Goal: Information Seeking & Learning: Compare options

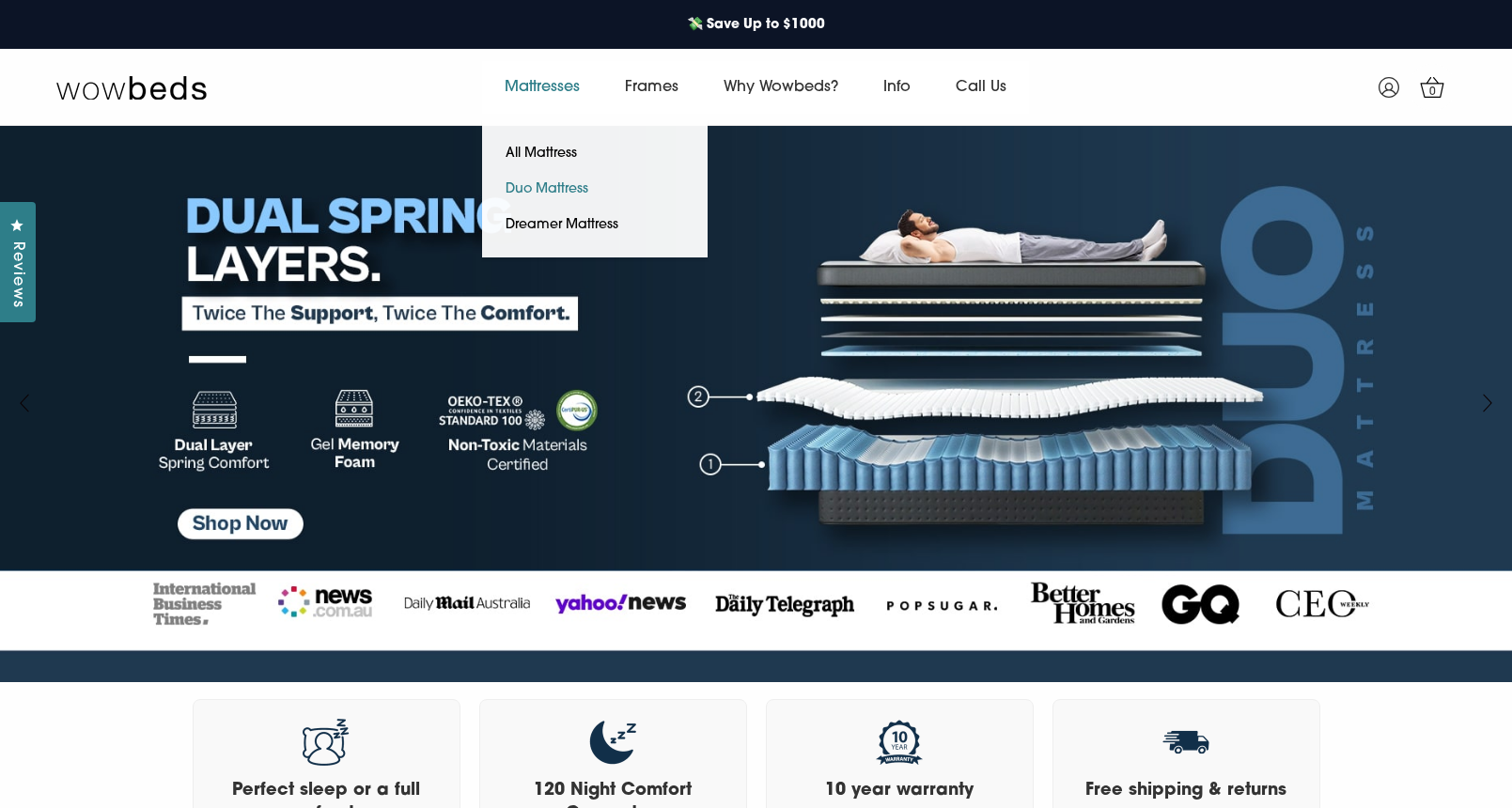
click at [547, 189] on link "Duo Mattress" at bounding box center [547, 189] width 130 height 36
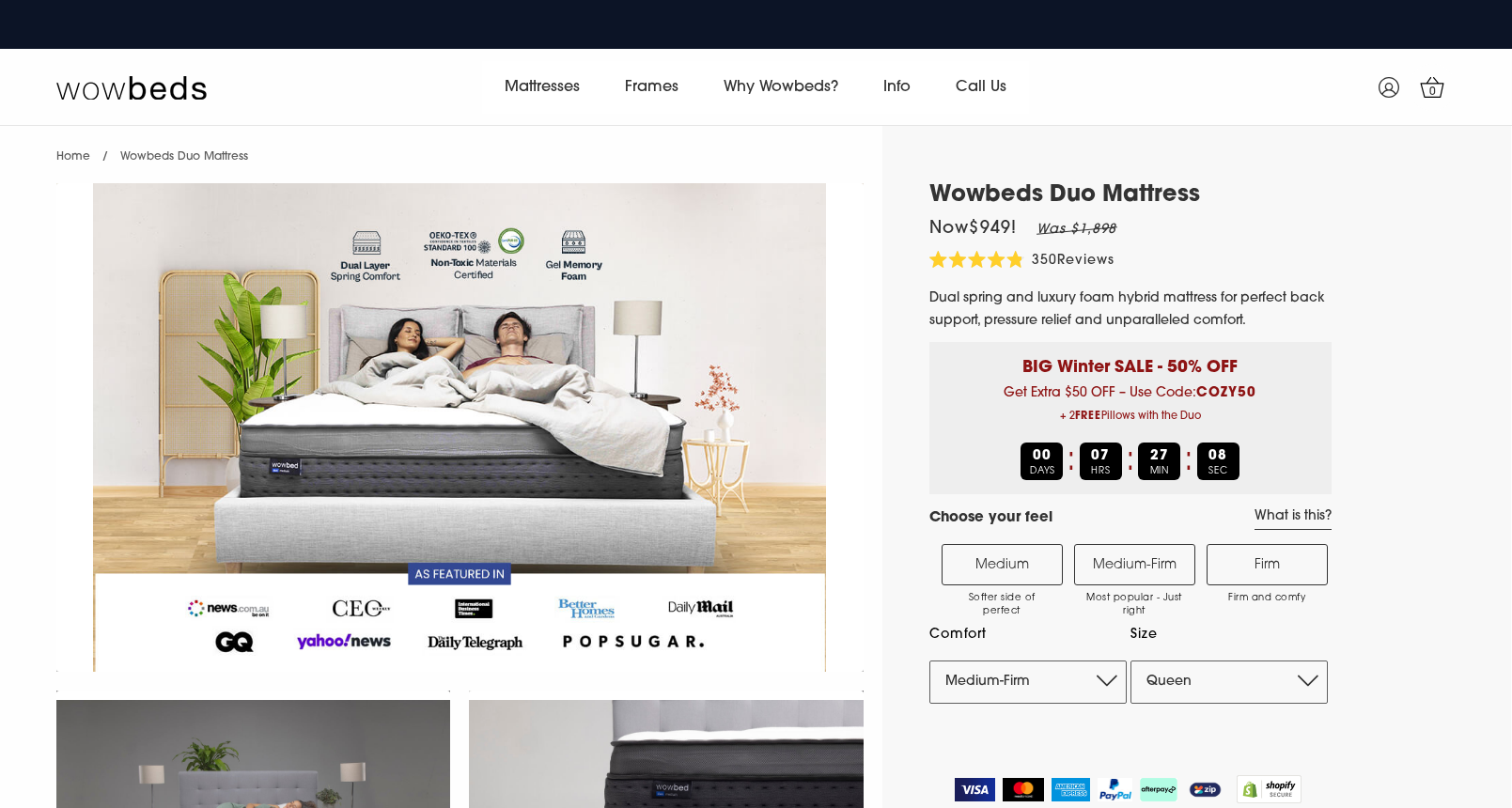
select select "Medium-Firm"
select select "Queen"
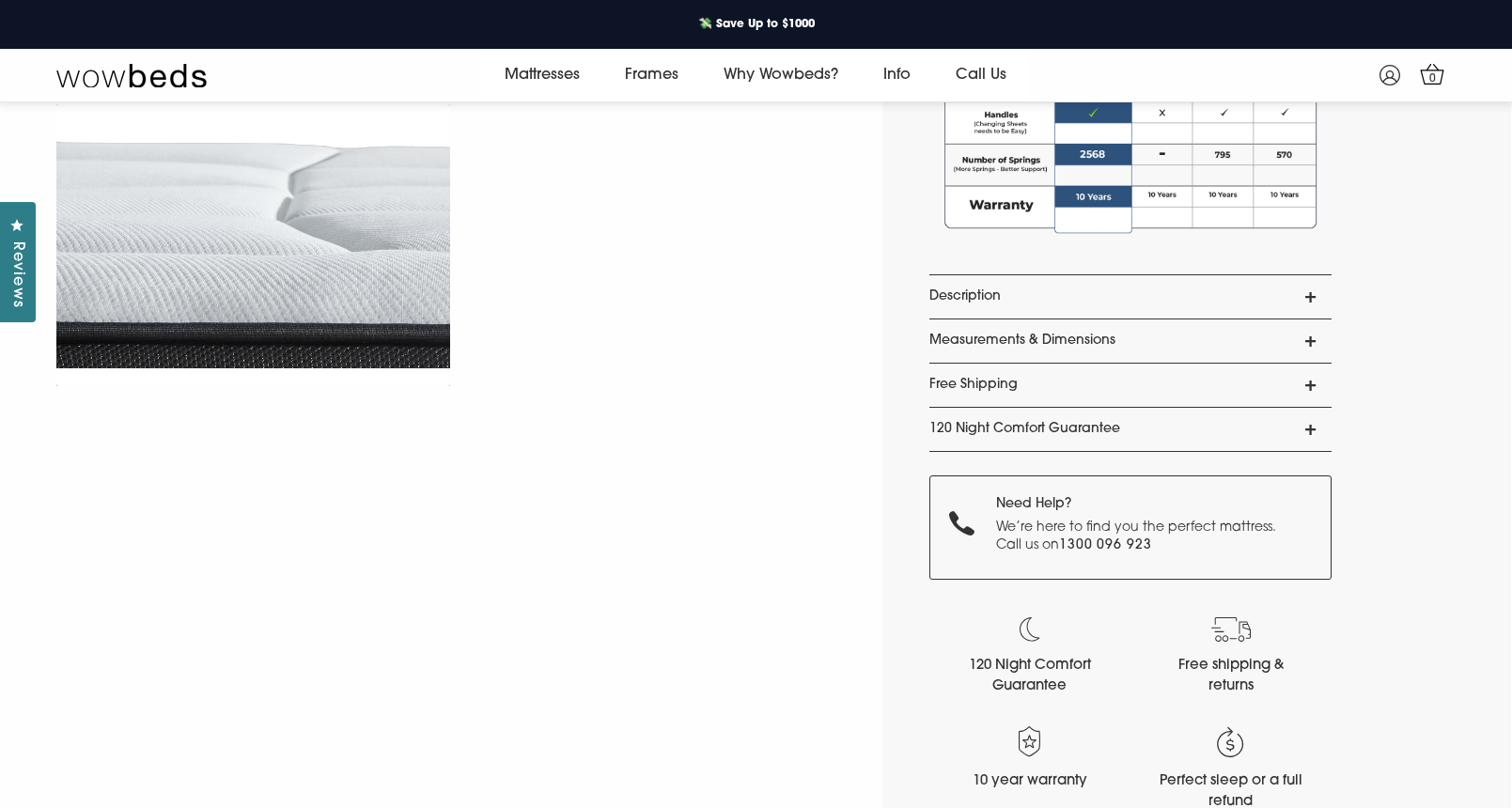
scroll to position [1541, 0]
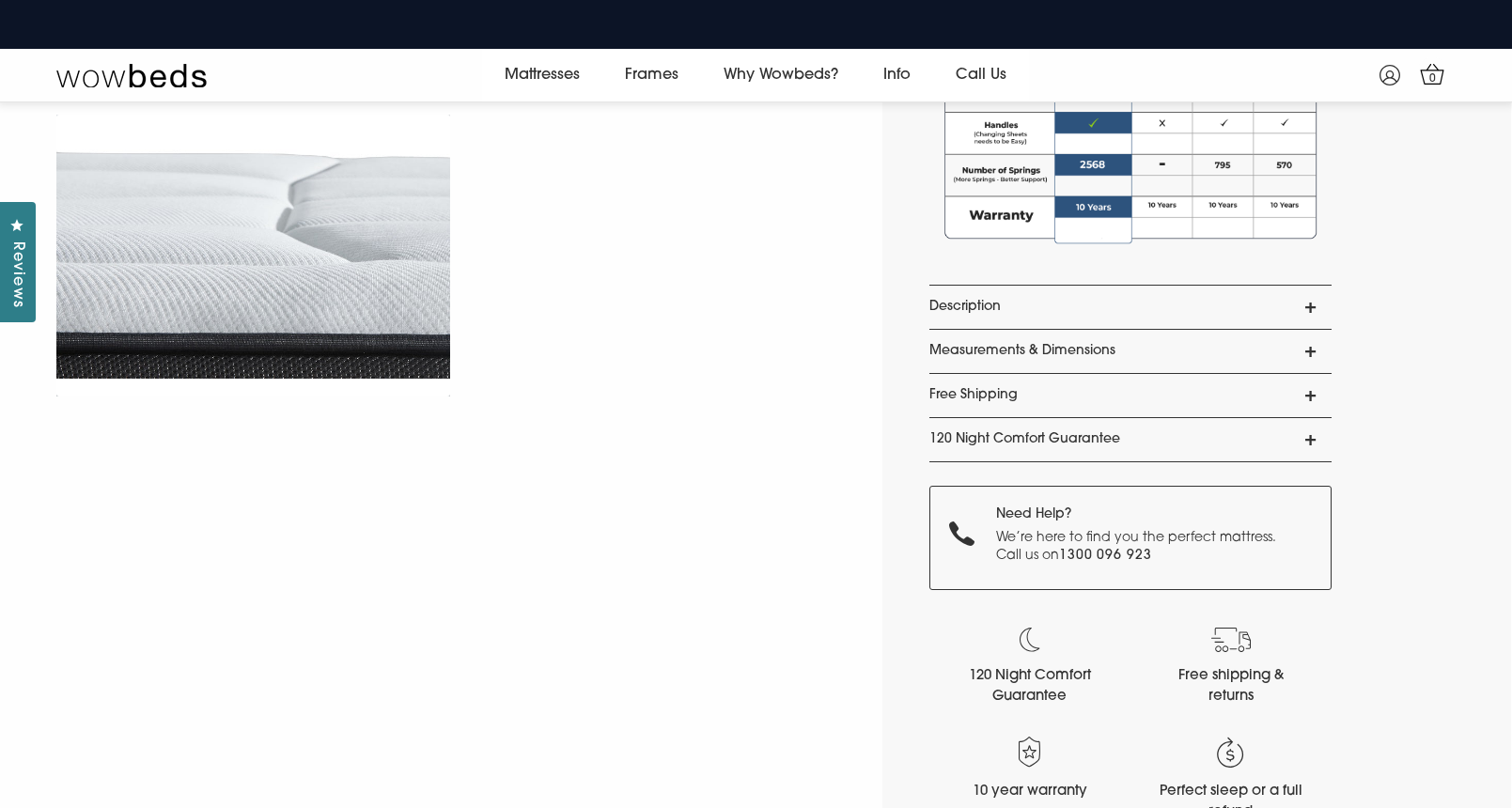
click at [1153, 299] on link "Description" at bounding box center [1130, 308] width 402 height 43
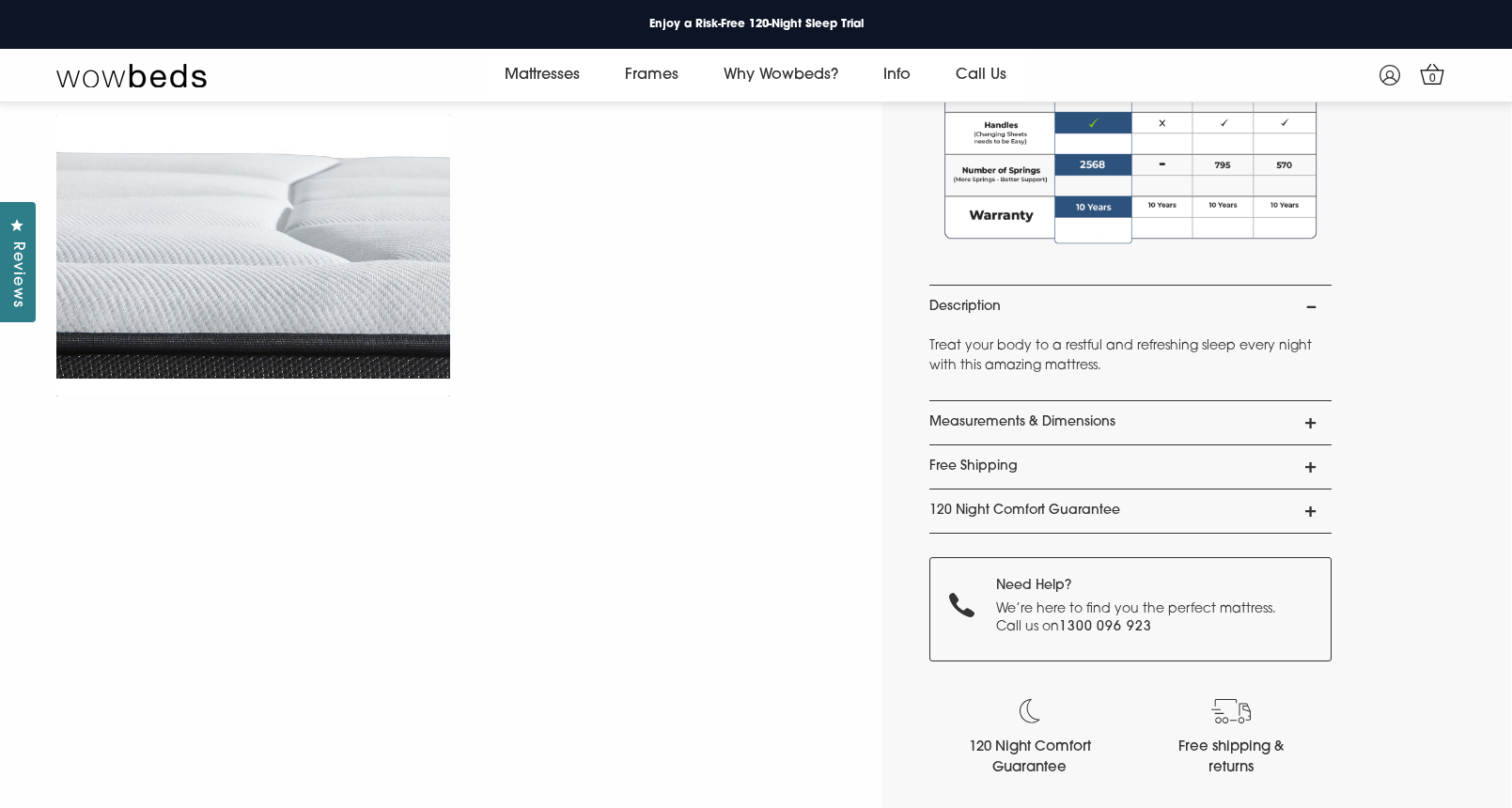
click at [1103, 418] on link "Measurements & Dimensions" at bounding box center [1130, 423] width 402 height 43
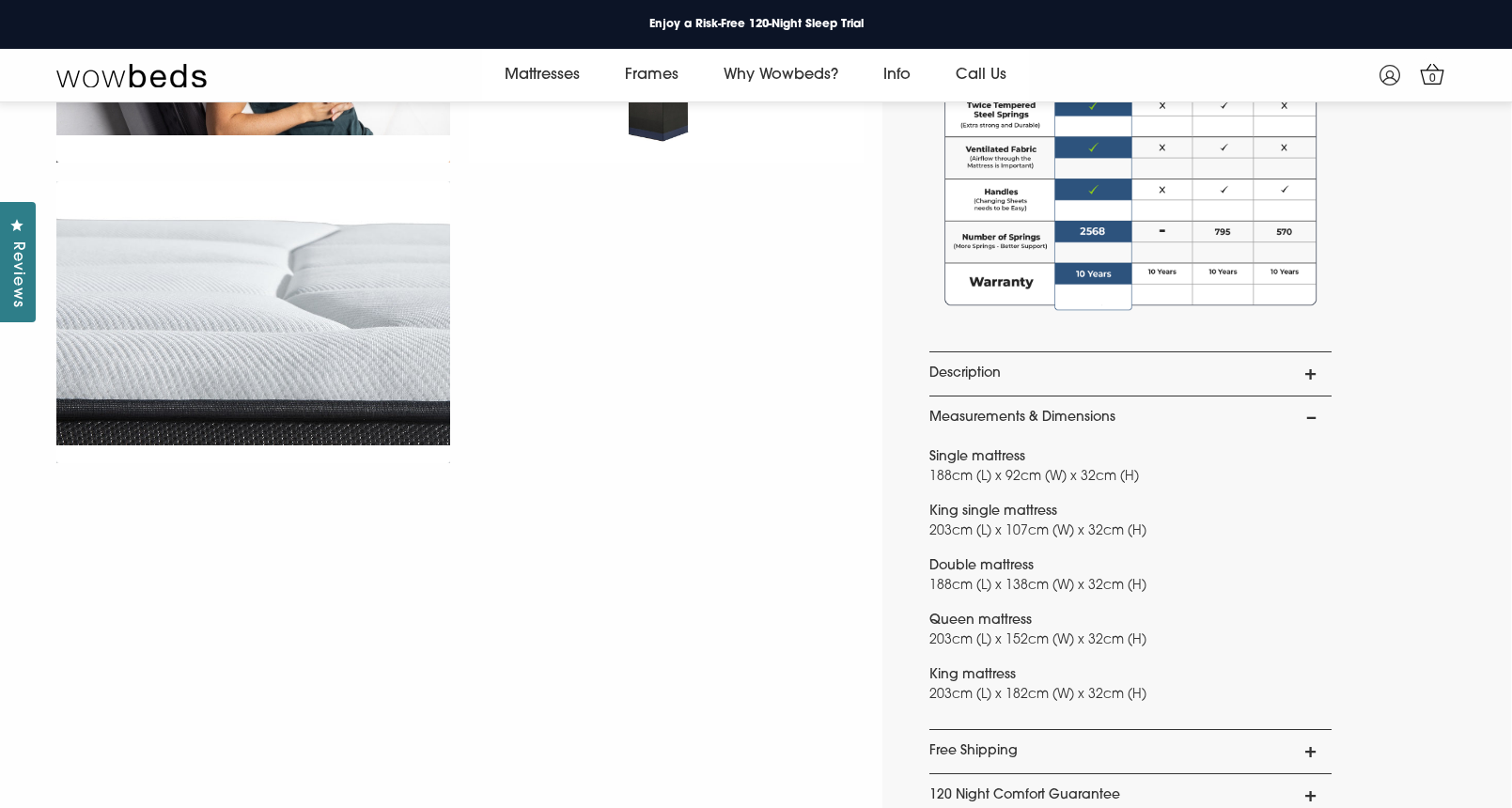
scroll to position [1465, 0]
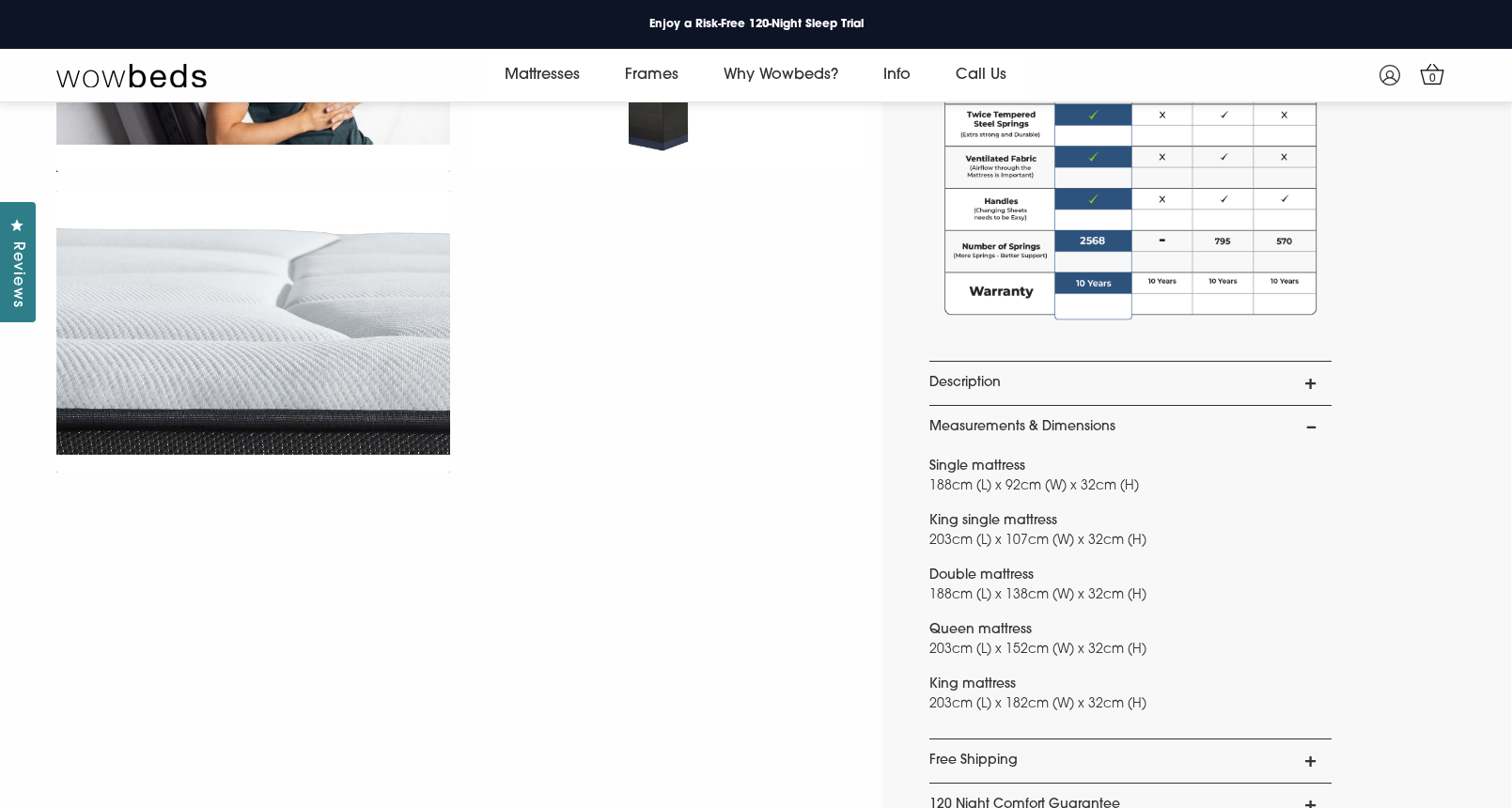
click at [1168, 372] on link "Description" at bounding box center [1130, 384] width 402 height 43
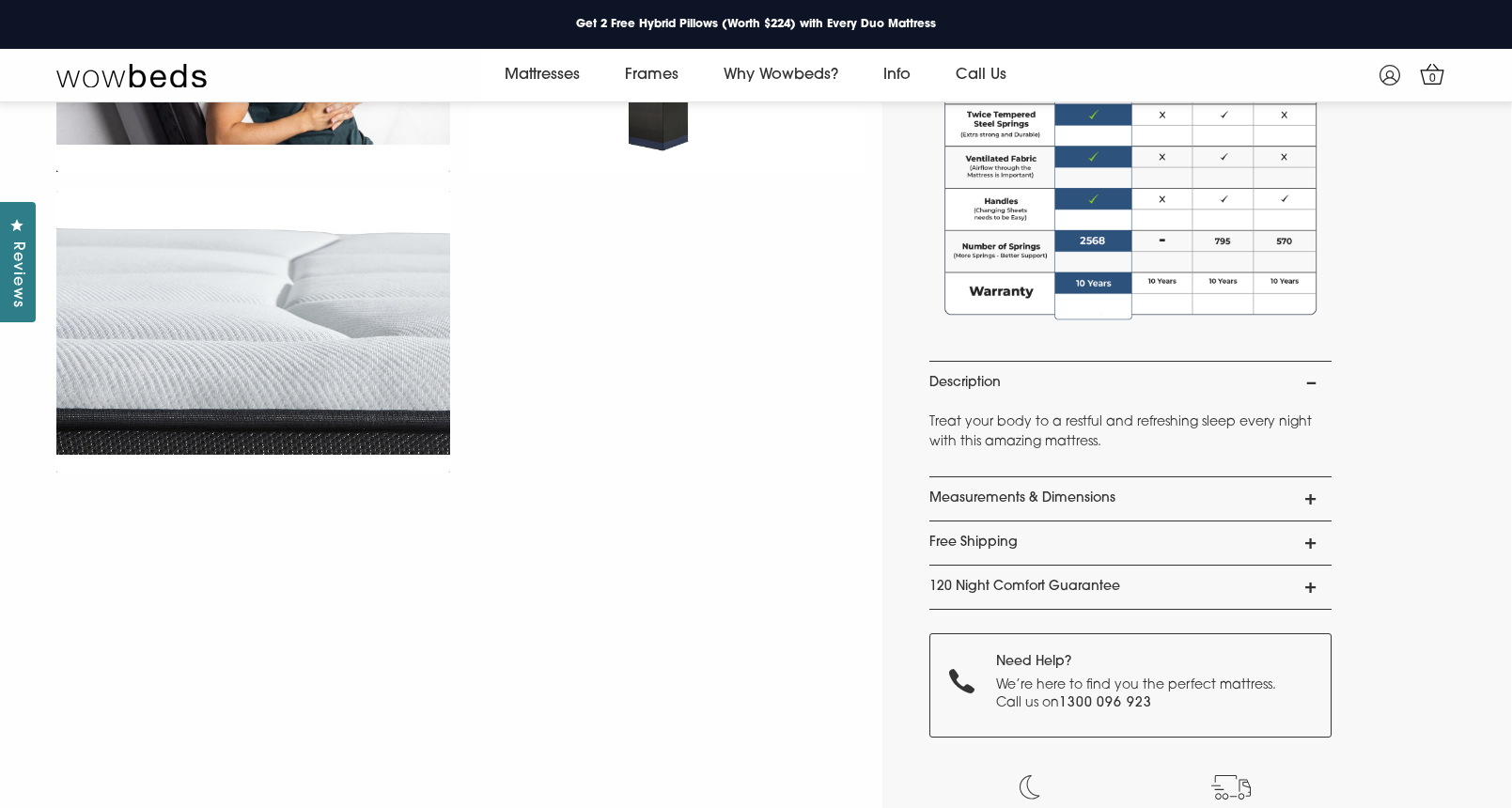
drag, startPoint x: 1103, startPoint y: 444, endPoint x: 899, endPoint y: 421, distance: 205.3
copy p "Treat your body to a restful and refreshing sleep every night with this amazing…"
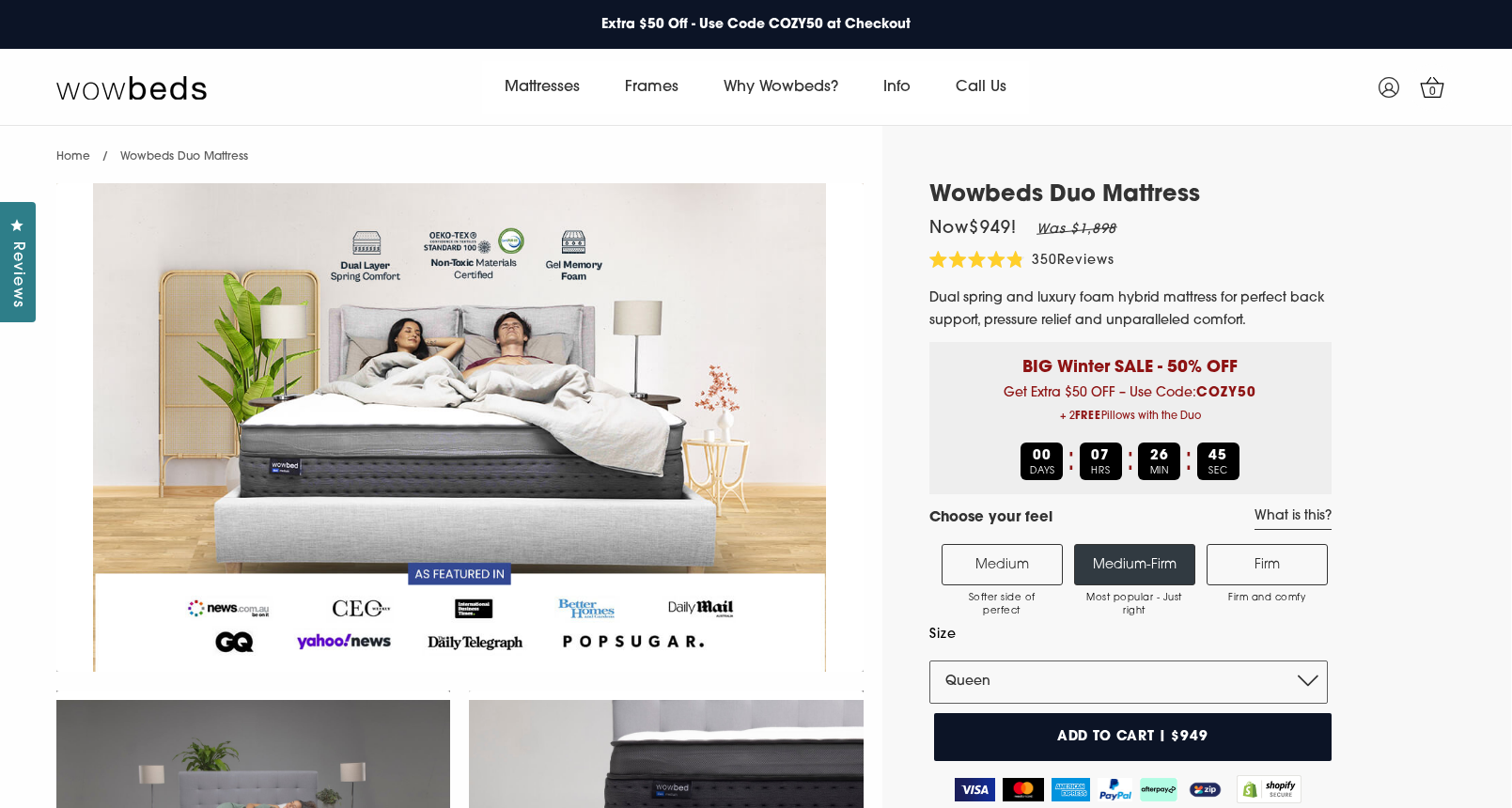
scroll to position [0, 0]
drag, startPoint x: 1250, startPoint y: 322, endPoint x: 931, endPoint y: 306, distance: 319.4
click at [931, 306] on span "Dual spring and luxury foam hybrid mattress for perfect back support, pressure …" at bounding box center [1126, 309] width 396 height 37
copy span "Dual spring and luxury foam hybrid mattress for perfect back support, pressure …"
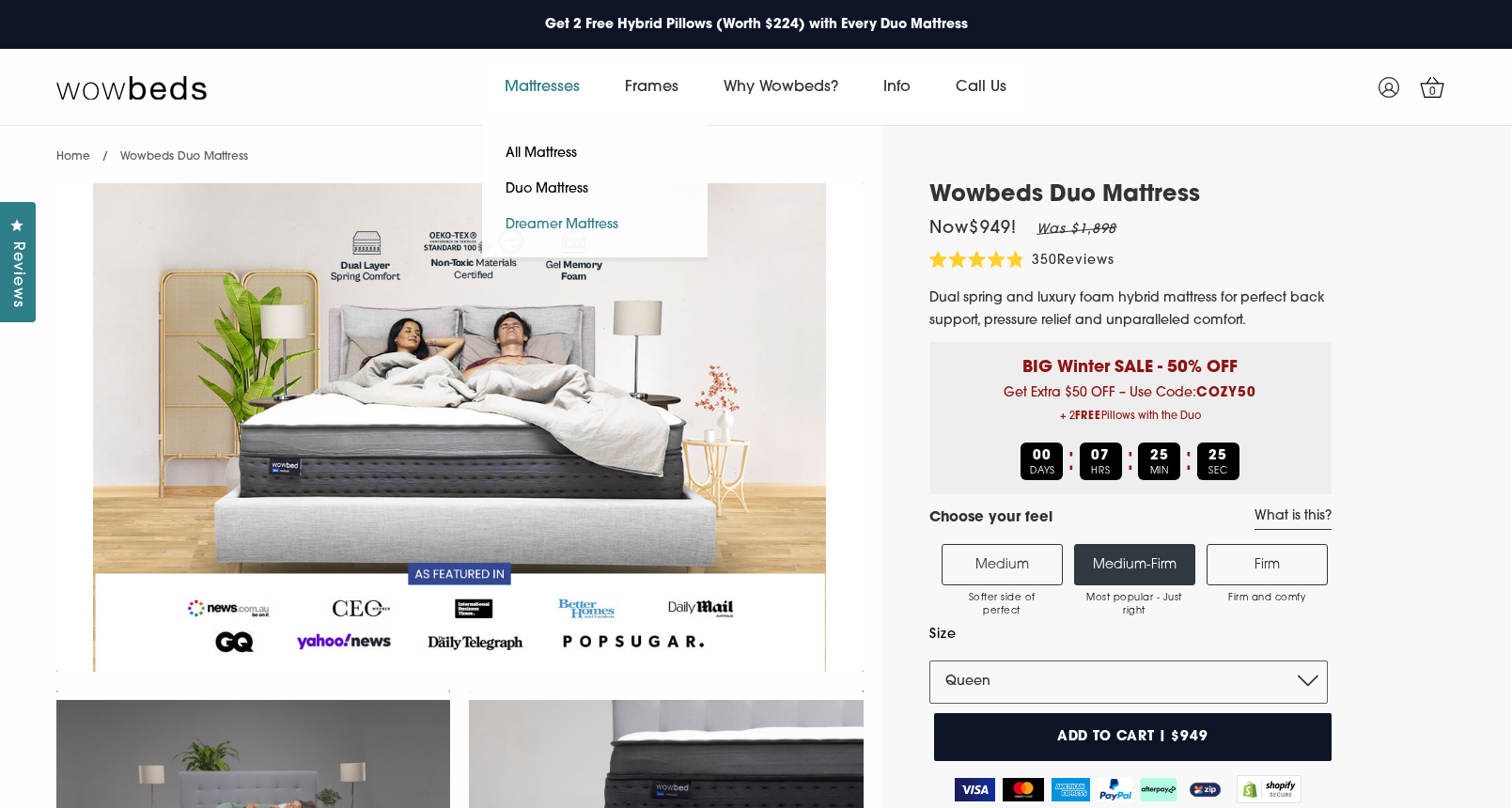
click at [547, 225] on link "Dreamer Mattress" at bounding box center [562, 226] width 160 height 36
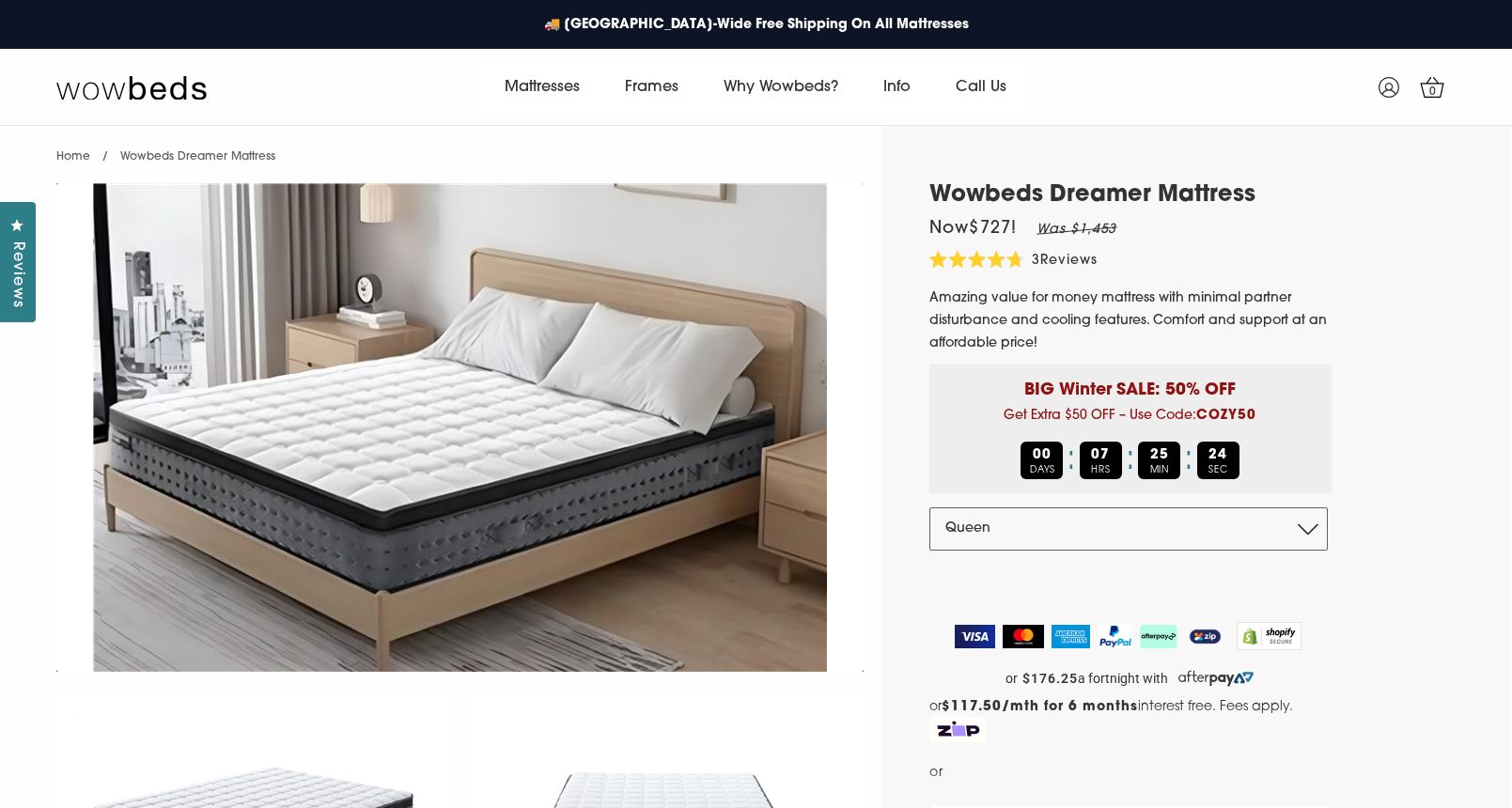
select select "Queen"
drag, startPoint x: 1041, startPoint y: 344, endPoint x: 916, endPoint y: 303, distance: 131.6
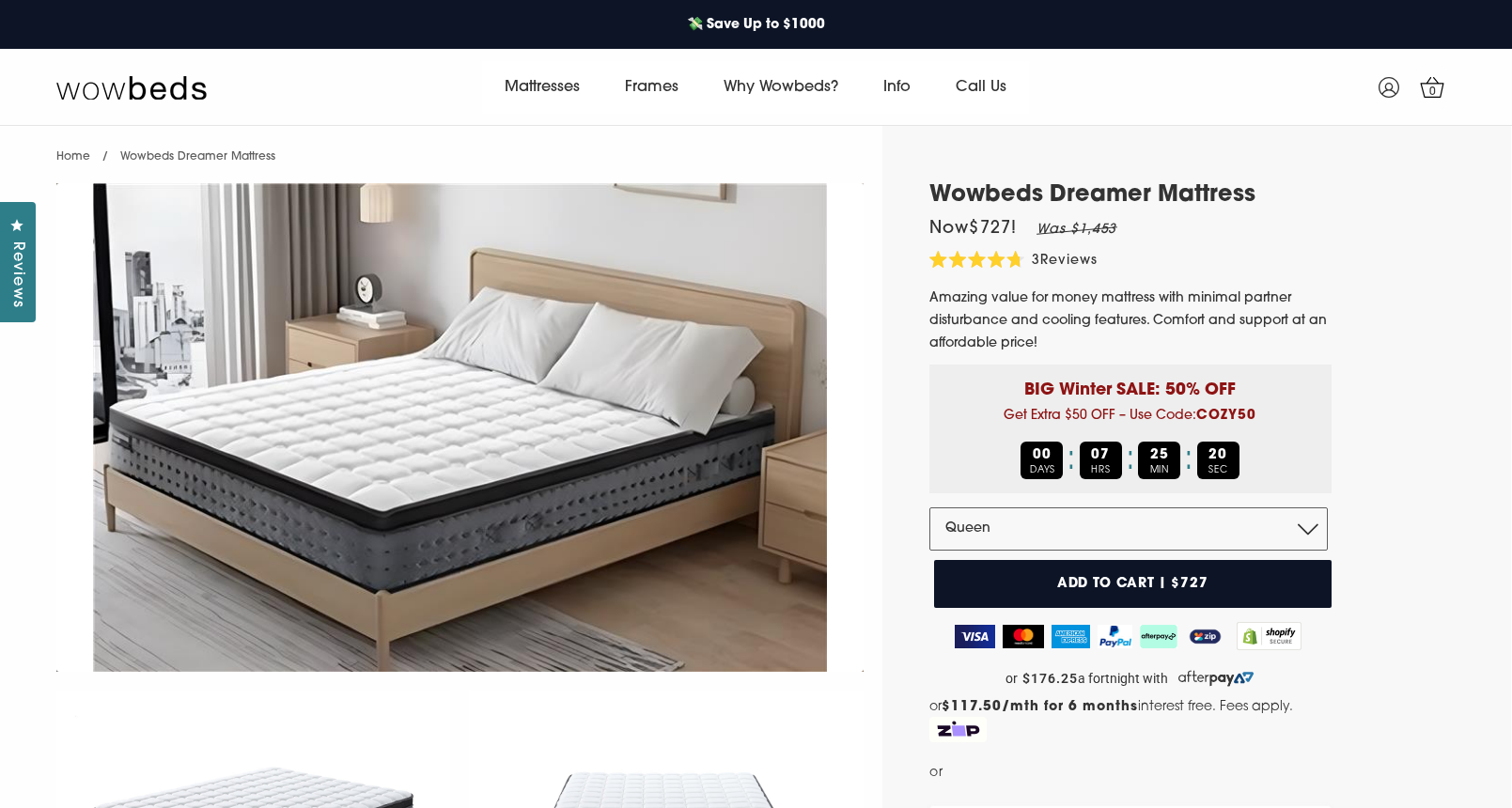
copy span "Amazing value for money mattress with minimal partner disturbance and cooling f…"
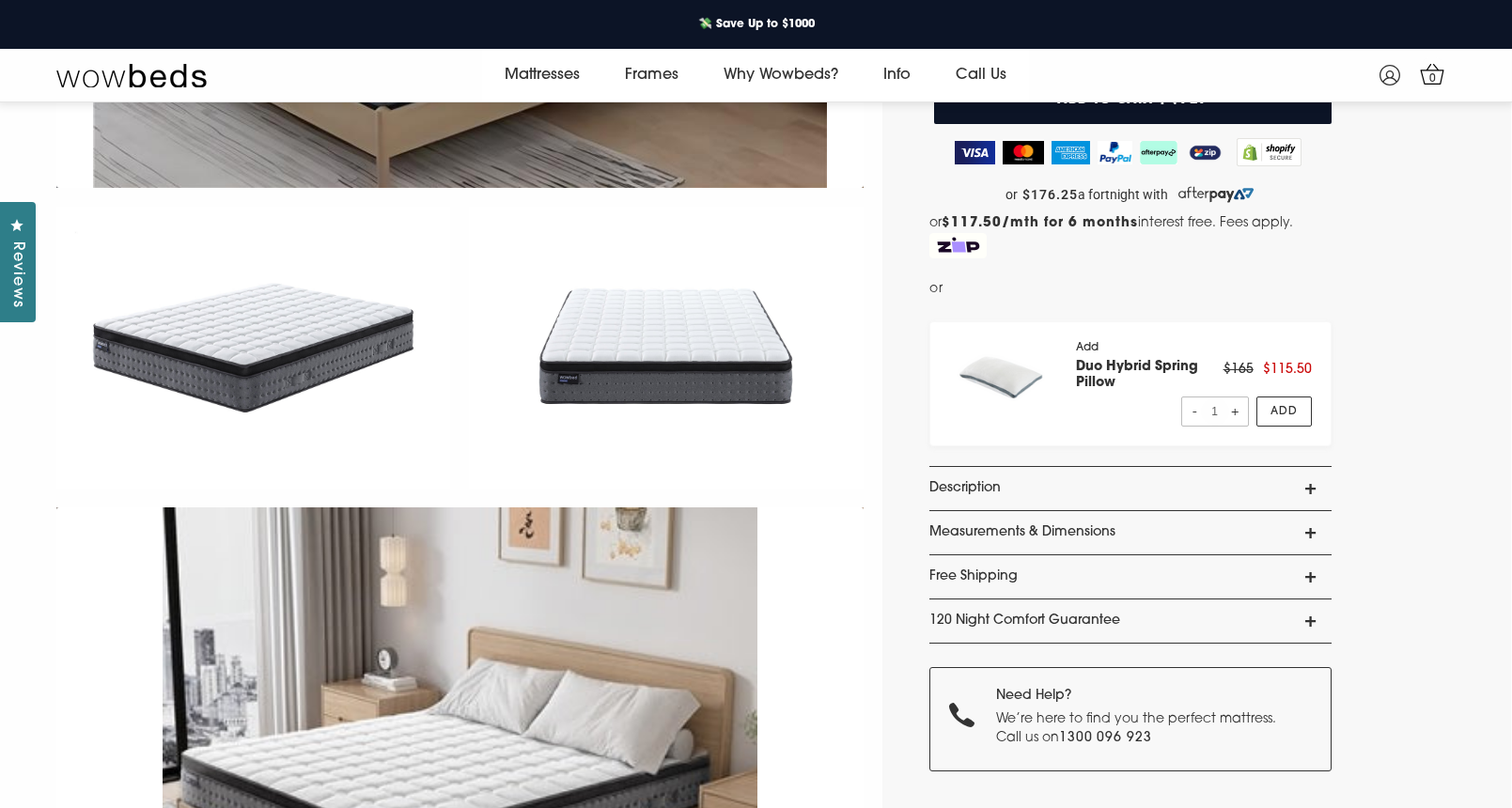
scroll to position [474, 0]
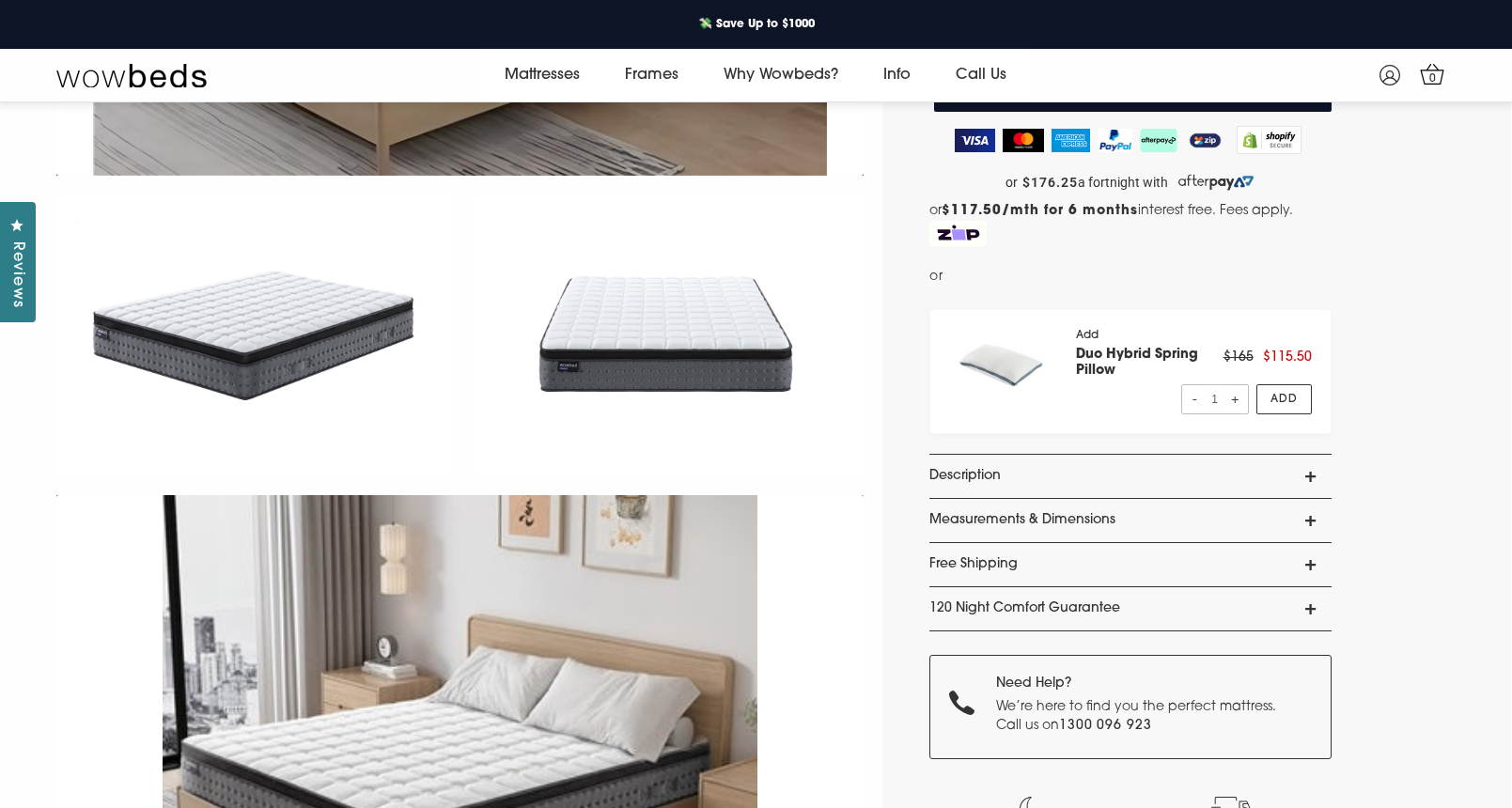
click at [1128, 468] on link "Description" at bounding box center [1130, 477] width 402 height 43
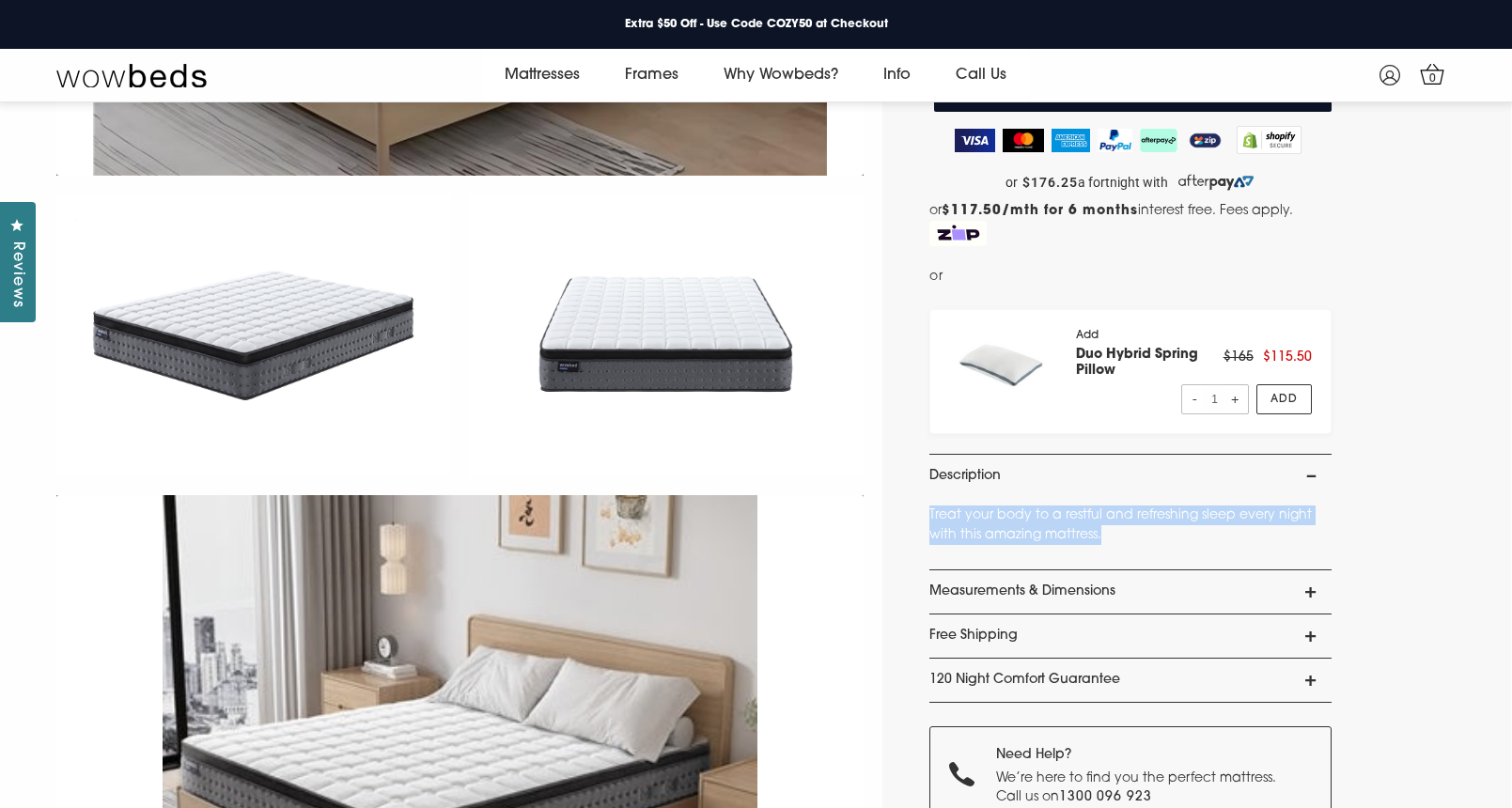
drag, startPoint x: 1098, startPoint y: 535, endPoint x: 896, endPoint y: 514, distance: 203.1
click at [896, 514] on div "Wowbeds Dreamer Mattress Now $727 ! Was $1,453 4.7 Rated 4.7 out of 5 stars 3 R…" at bounding box center [1116, 468] width 468 height 1564
copy p "Treat your body to a restful and refreshing sleep every night with this amazing…"
